Goal: Task Accomplishment & Management: Manage account settings

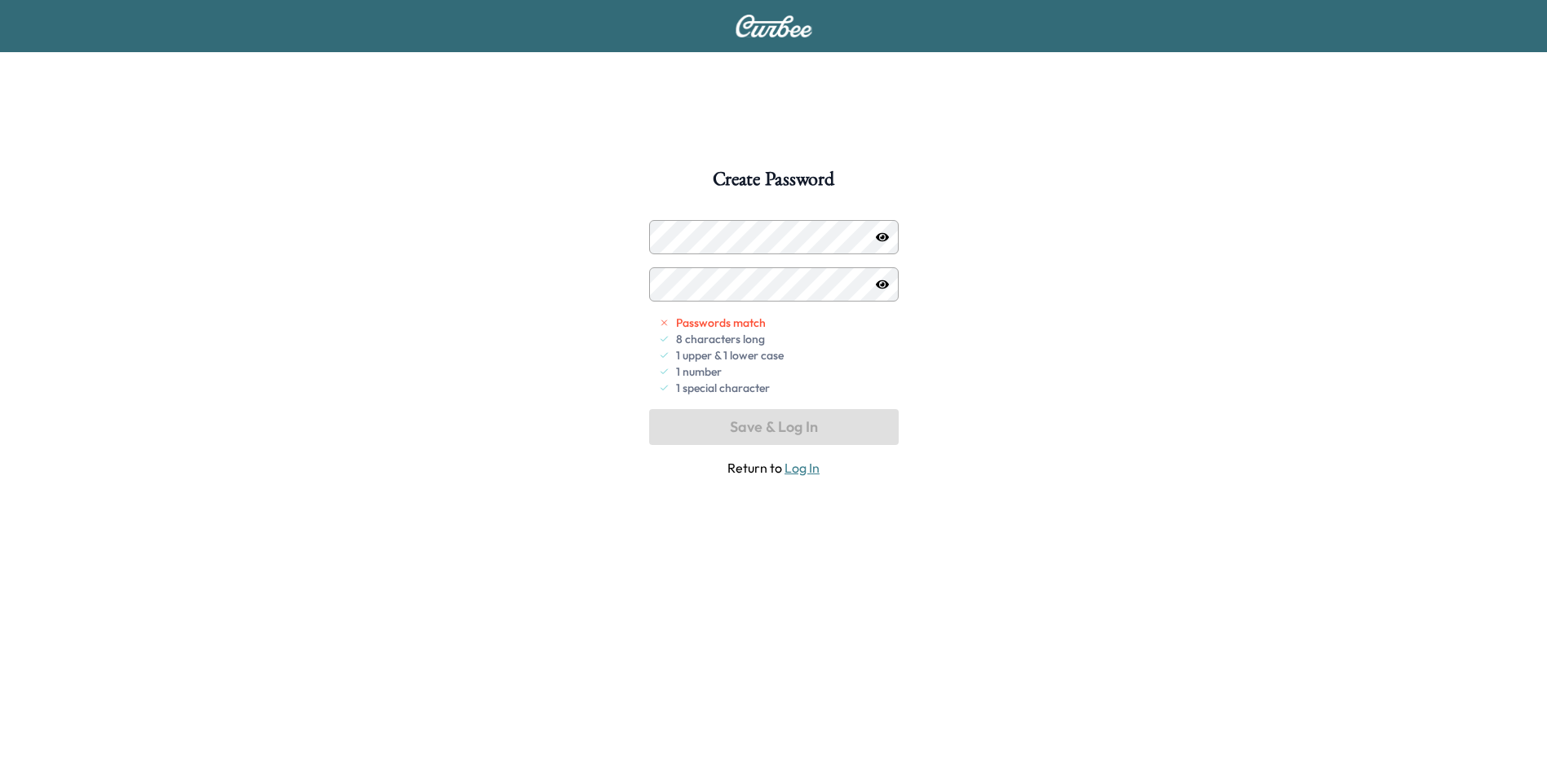
click at [883, 239] on icon "button" at bounding box center [882, 237] width 13 height 13
click at [715, 428] on button "Save & Log In" at bounding box center [774, 427] width 250 height 36
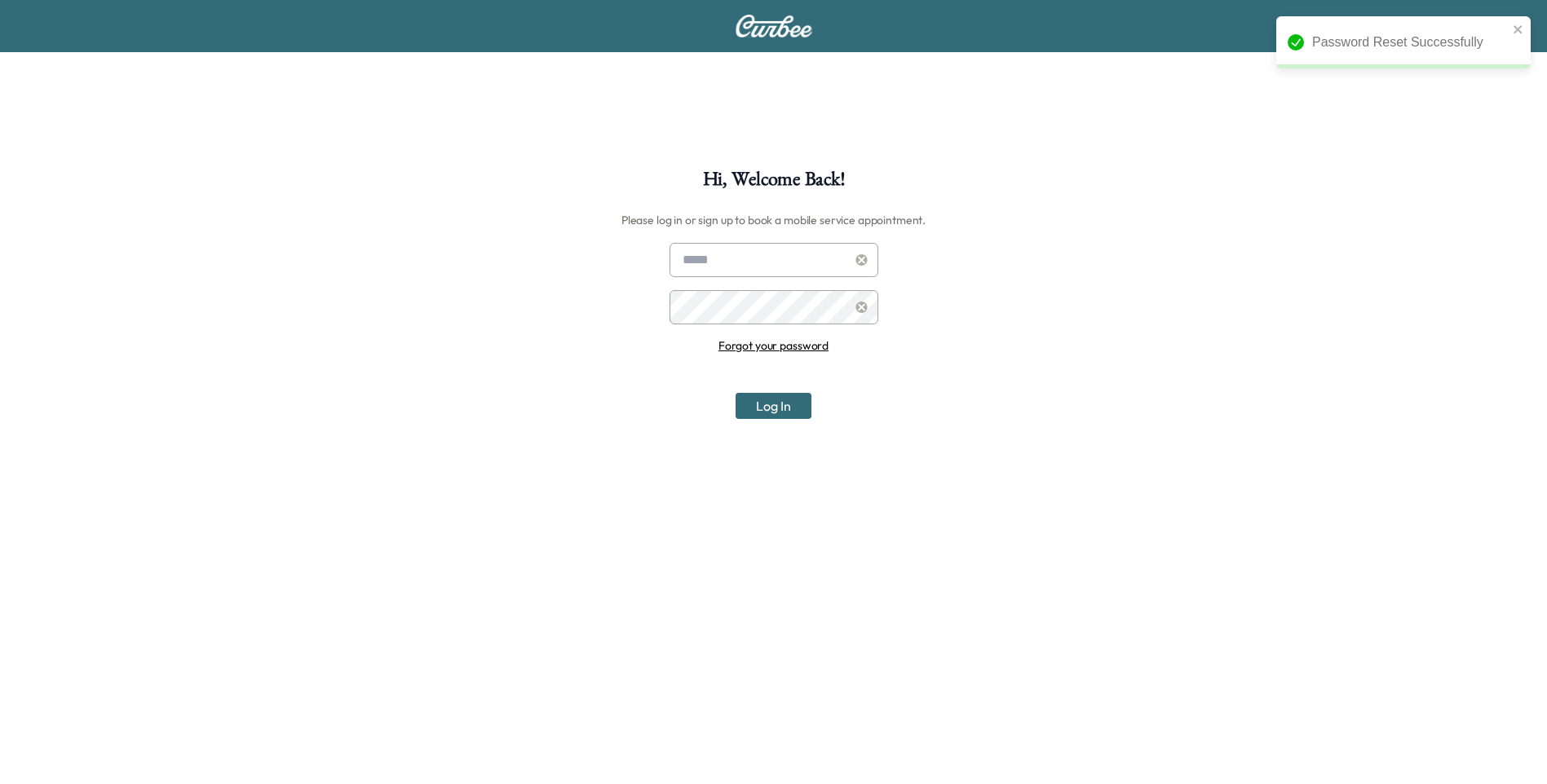
click at [732, 263] on input "text" at bounding box center [774, 259] width 209 height 34
type input "**********"
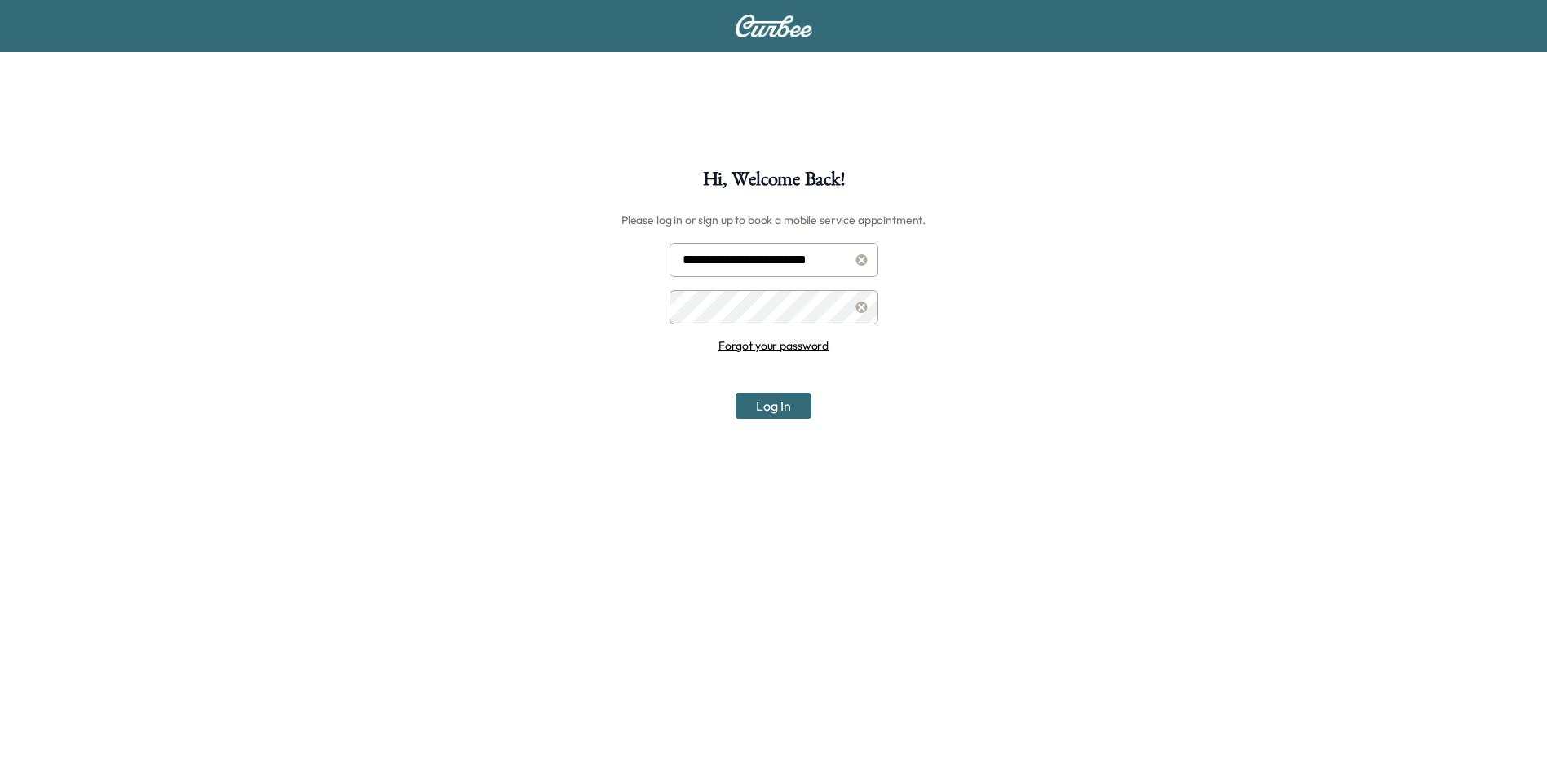
click at [782, 404] on button "Log In" at bounding box center [773, 406] width 76 height 26
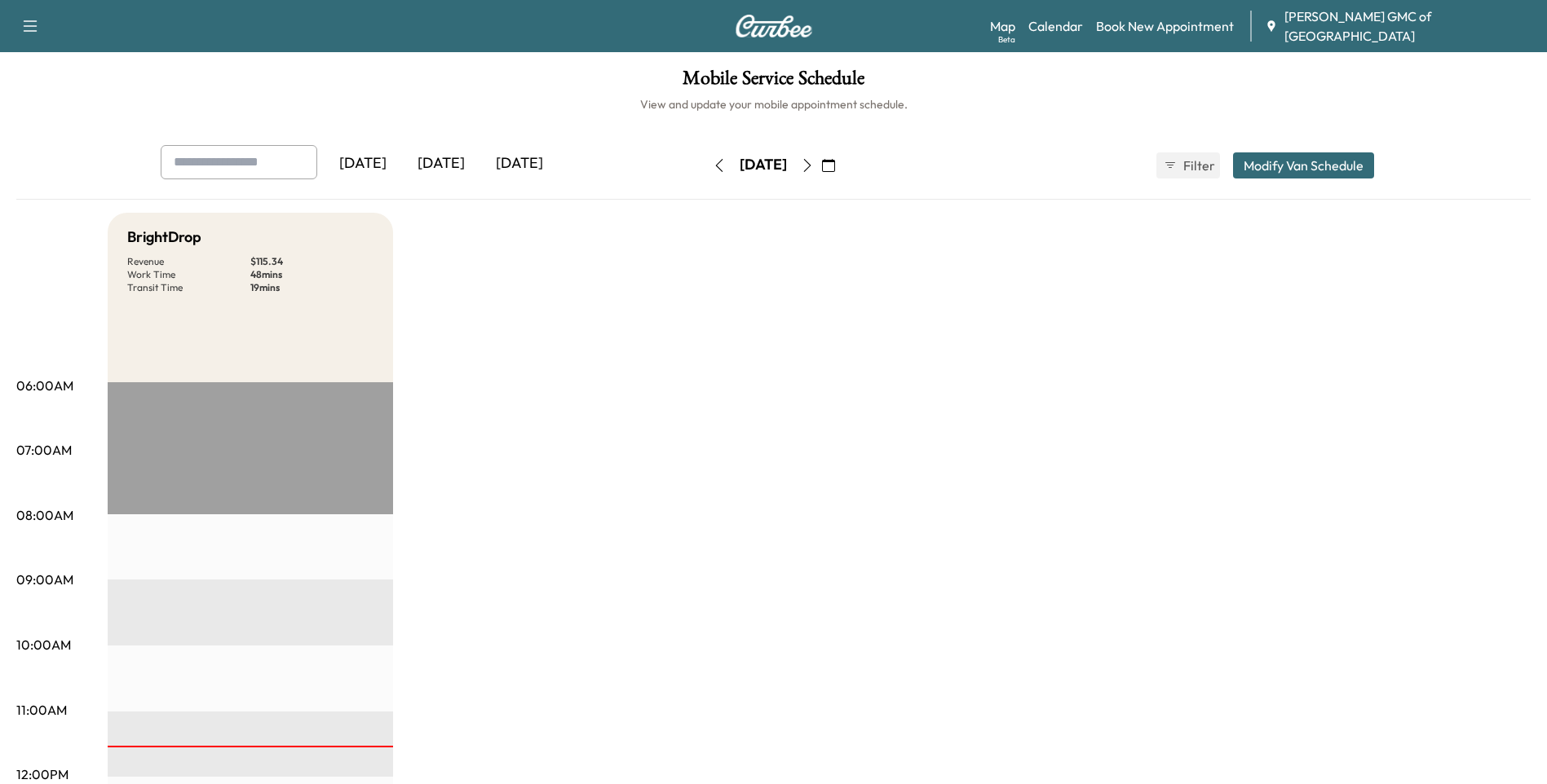
click at [366, 166] on div "[DATE]" at bounding box center [362, 164] width 78 height 38
click at [438, 164] on div "[DATE]" at bounding box center [441, 164] width 78 height 38
click at [555, 167] on div "[DATE]" at bounding box center [519, 164] width 78 height 38
click at [387, 168] on div "[DATE]" at bounding box center [362, 164] width 78 height 38
click at [442, 163] on div "[DATE]" at bounding box center [441, 164] width 78 height 38
